Goal: Check status: Check status

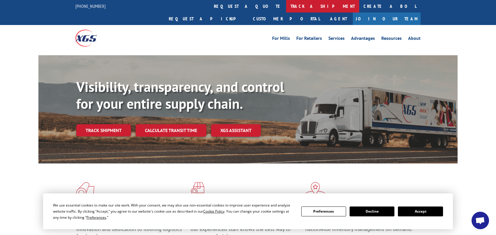
click at [286, 7] on link "track a shipment" at bounding box center [322, 6] width 73 height 13
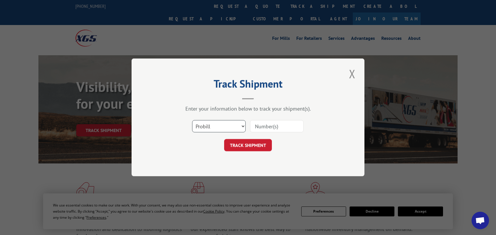
click at [242, 128] on select "Select category... Probill BOL PO" at bounding box center [219, 126] width 54 height 12
select select "bol"
click at [192, 120] on select "Select category... Probill BOL PO" at bounding box center [219, 126] width 54 height 12
drag, startPoint x: 280, startPoint y: 126, endPoint x: 289, endPoint y: 126, distance: 9.3
click at [280, 126] on input at bounding box center [277, 126] width 54 height 12
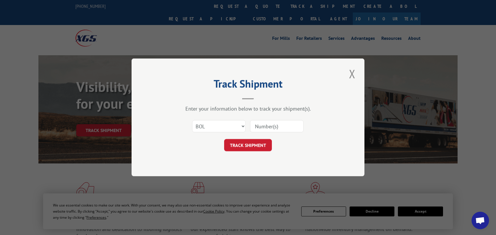
paste input "[URL][DOMAIN_NAME]"
type input "[URL][DOMAIN_NAME]"
drag, startPoint x: 301, startPoint y: 127, endPoint x: 99, endPoint y: 130, distance: 202.3
click at [115, 130] on div "Track Shipment Enter your information below to track your shipment(s). Select c…" at bounding box center [248, 117] width 496 height 235
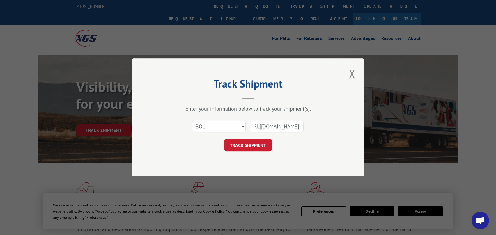
scroll to position [0, 0]
click at [294, 127] on input at bounding box center [277, 126] width 54 height 12
paste input "242547"
type input "242547"
click at [253, 140] on button "TRACK SHIPMENT" at bounding box center [248, 145] width 48 height 12
